Goal: Task Accomplishment & Management: Use online tool/utility

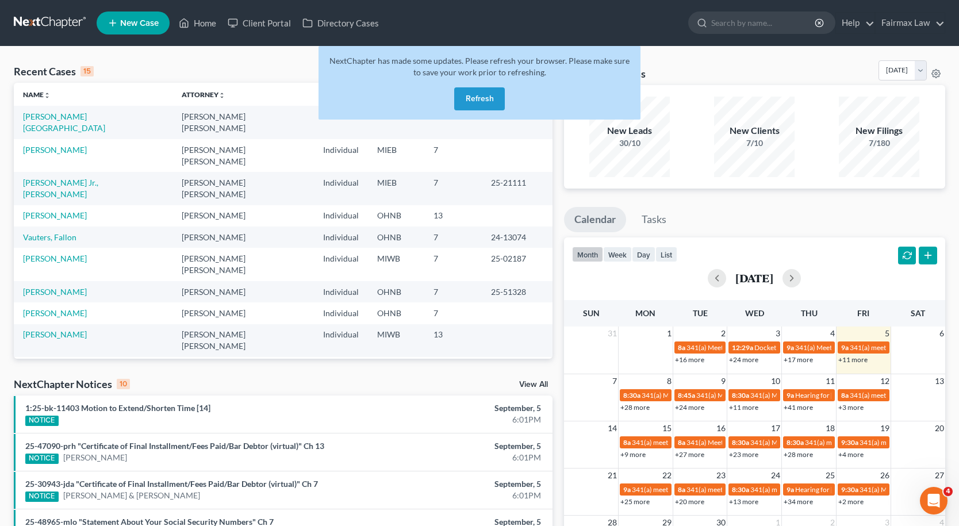
click at [483, 96] on button "Refresh" at bounding box center [479, 98] width 51 height 23
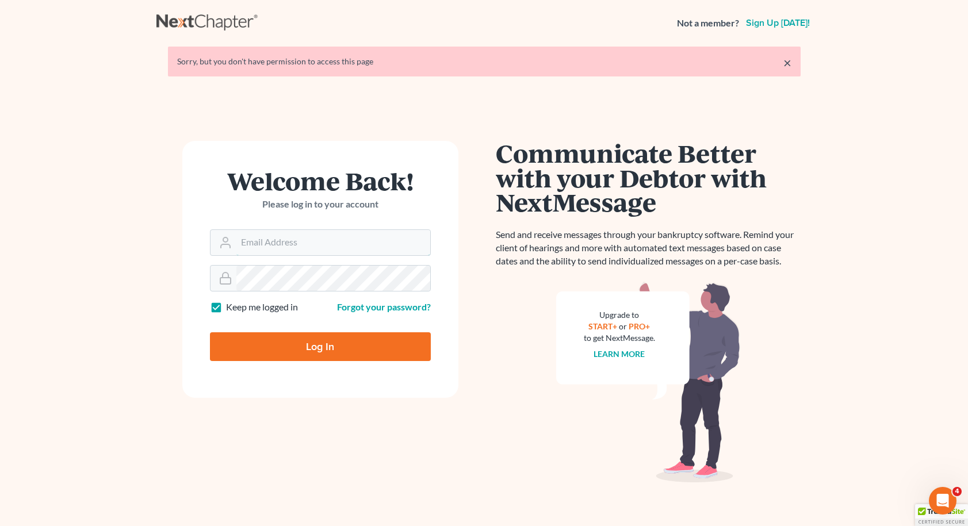
type input "[EMAIL_ADDRESS][DOMAIN_NAME]"
click at [320, 346] on input "Log In" at bounding box center [320, 346] width 221 height 29
type input "Thinking..."
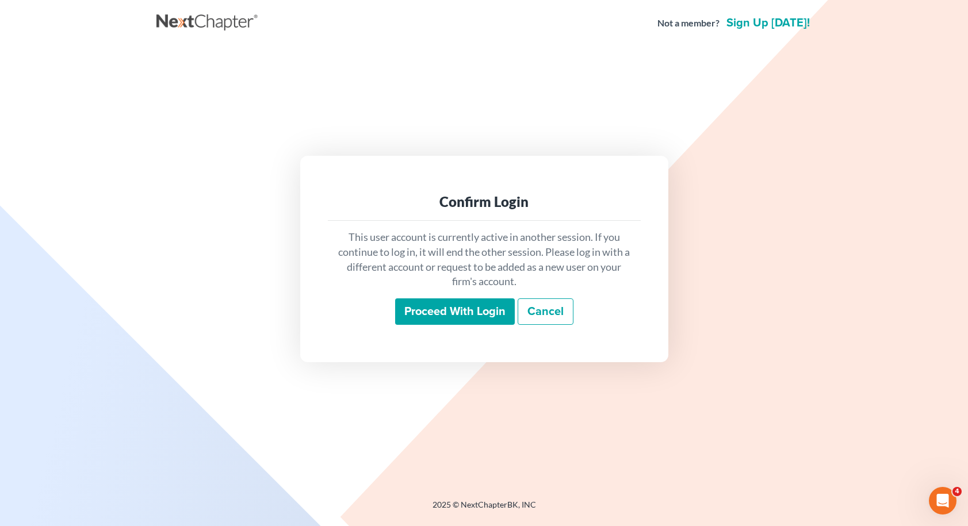
click at [507, 310] on input "Proceed with login" at bounding box center [455, 311] width 120 height 26
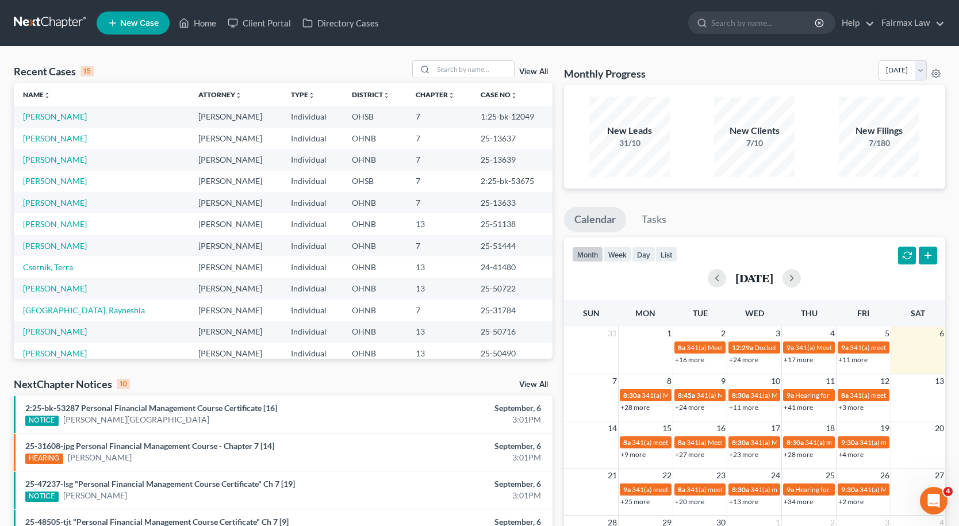
scroll to position [296, 0]
